Goal: Task Accomplishment & Management: Use online tool/utility

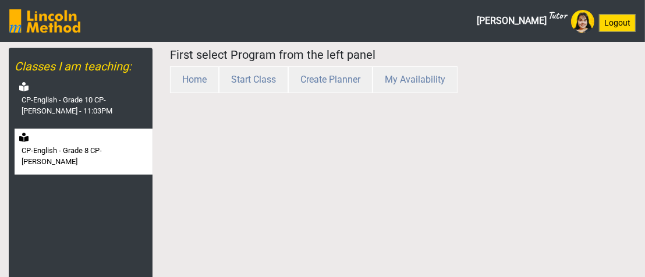
click at [90, 143] on div "CP-English - Grade 8 CP-[PERSON_NAME]" at bounding box center [84, 152] width 138 height 46
select select "month"
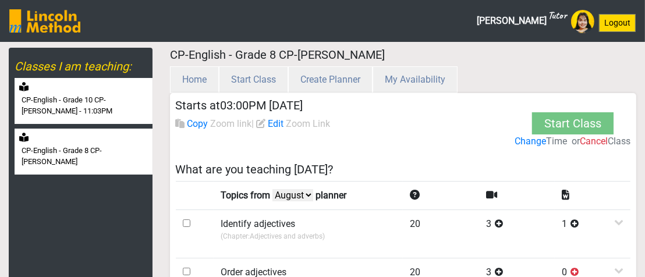
click at [79, 106] on label "CP-English - Grade 10 CP-[PERSON_NAME] - 11:03PM" at bounding box center [86, 105] width 129 height 23
